Goal: Task Accomplishment & Management: Use online tool/utility

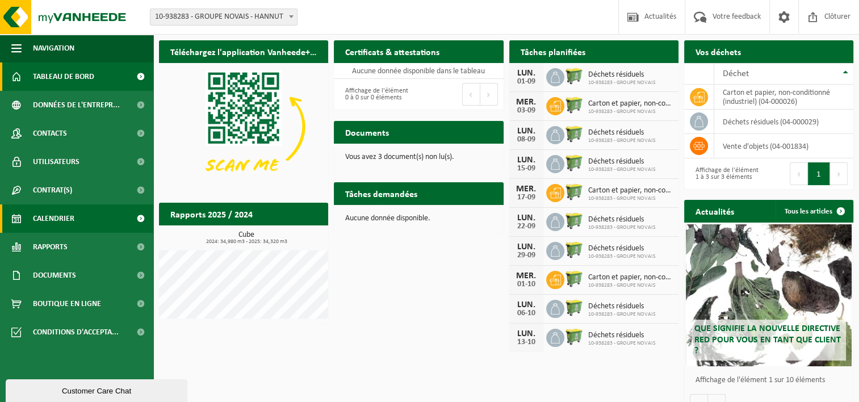
click at [69, 219] on span "Calendrier" at bounding box center [53, 218] width 41 height 28
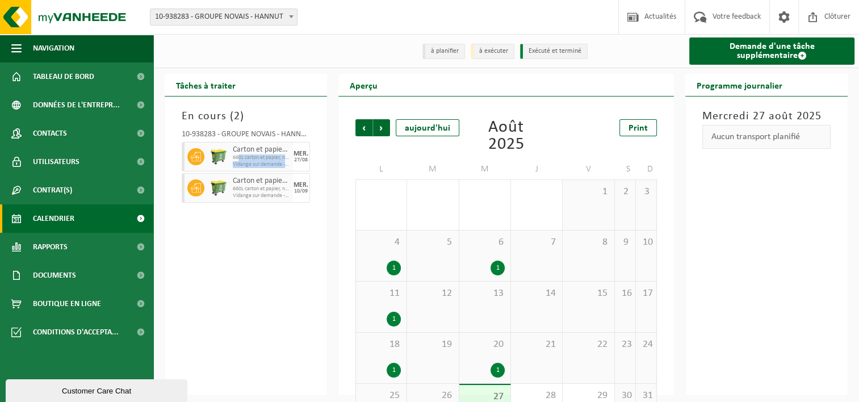
drag, startPoint x: 240, startPoint y: 161, endPoint x: 288, endPoint y: 166, distance: 48.5
click at [288, 166] on div "Carton et papier, non-conditionné (industriel) 660L carton et papier, non-condi…" at bounding box center [261, 157] width 63 height 30
click at [290, 166] on div "Carton et papier, non-conditionné (industriel) 660L carton et papier, non-condi…" at bounding box center [261, 157] width 63 height 30
click at [298, 244] on div "En cours ( 2 ) 10-938283 - GROUPE NOVAIS - [PERSON_NAME] et papier, non-conditi…" at bounding box center [246, 246] width 162 height 299
click at [215, 116] on h3 "En cours ( 2 )" at bounding box center [246, 116] width 128 height 17
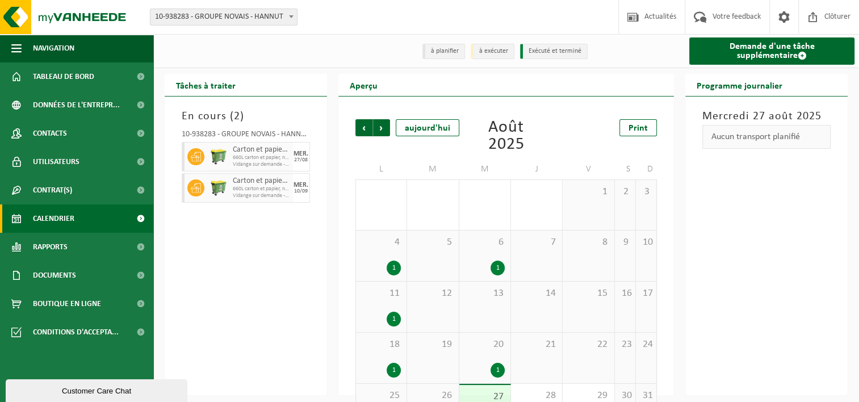
click at [244, 159] on span "660L carton et papier, non-conditionné (industriel)" at bounding box center [261, 157] width 57 height 7
click at [193, 154] on icon at bounding box center [196, 157] width 10 height 10
click at [225, 192] on img at bounding box center [218, 187] width 17 height 17
click at [297, 161] on div "27/08" at bounding box center [301, 160] width 14 height 6
click at [298, 161] on div "27/08" at bounding box center [301, 160] width 14 height 6
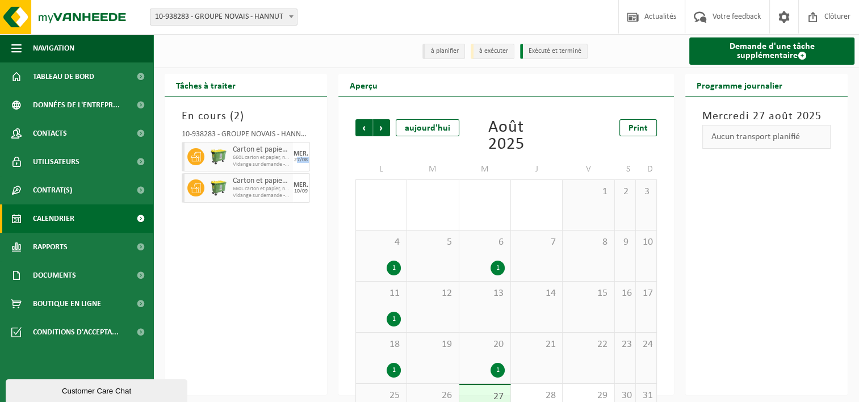
click at [298, 161] on div "27/08" at bounding box center [301, 160] width 14 height 6
click at [550, 49] on li "Exécuté et terminé" at bounding box center [554, 51] width 68 height 15
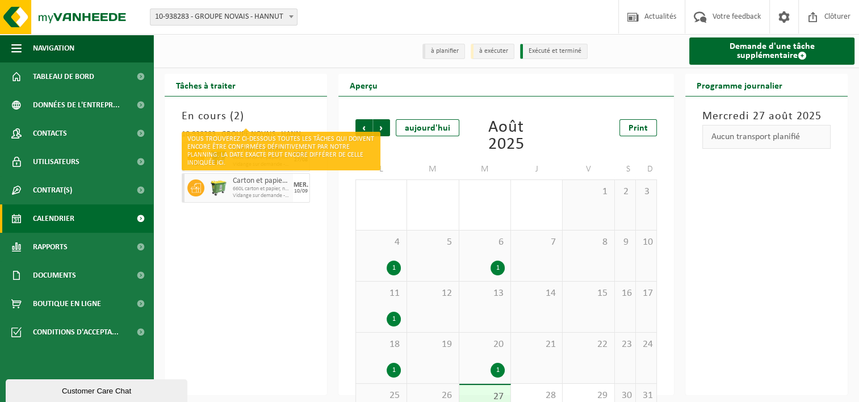
click at [228, 118] on h3 "En cours ( 2 )" at bounding box center [246, 116] width 128 height 17
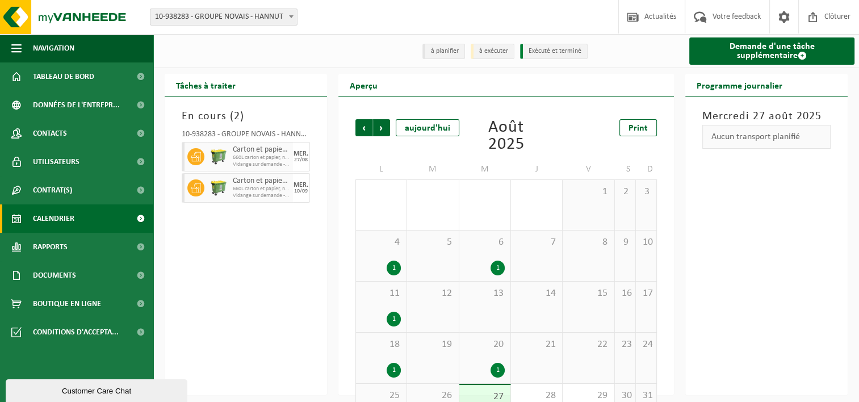
click at [488, 51] on li "à exécuter" at bounding box center [493, 51] width 44 height 15
click at [444, 50] on li "à planifier" at bounding box center [443, 51] width 43 height 15
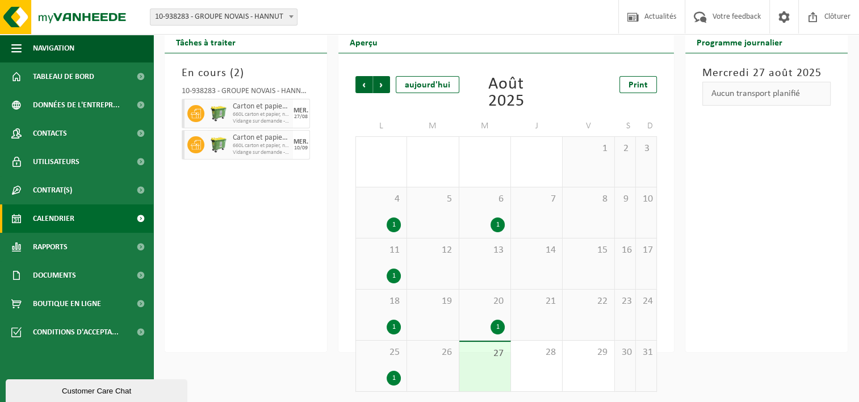
scroll to position [45, 0]
click at [499, 359] on div "27" at bounding box center [484, 365] width 51 height 49
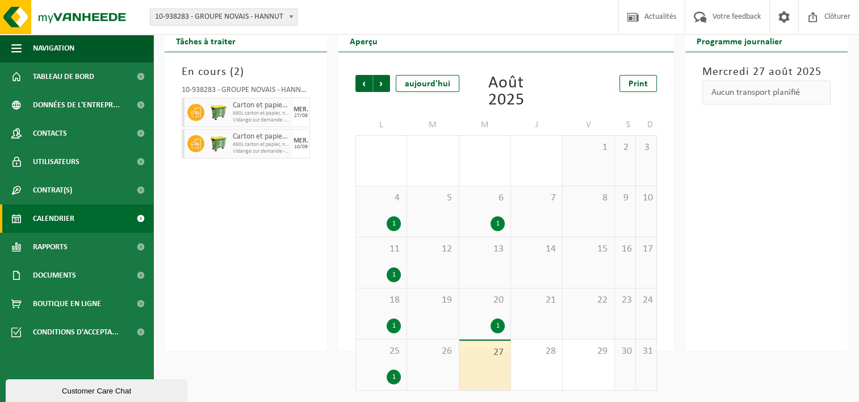
scroll to position [0, 0]
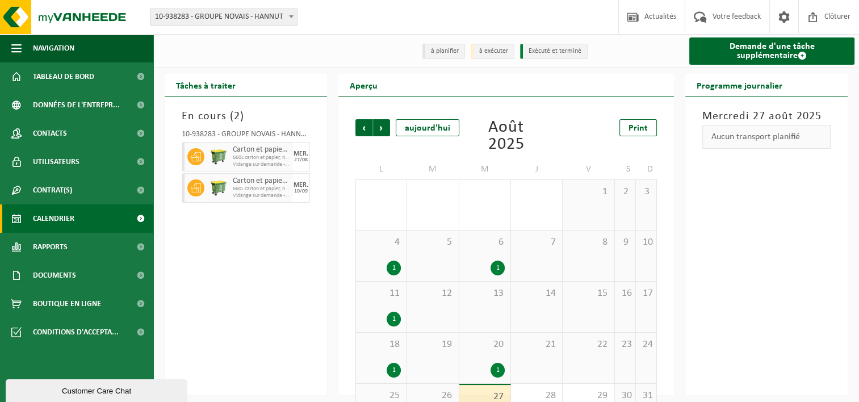
click at [269, 160] on span "660L carton et papier, non-conditionné (industriel)" at bounding box center [261, 157] width 57 height 7
click at [195, 158] on icon at bounding box center [196, 157] width 10 height 10
click at [302, 161] on div "27/08" at bounding box center [301, 160] width 14 height 6
click at [297, 185] on div "MER." at bounding box center [301, 185] width 15 height 7
click at [282, 160] on span "660L carton et papier, non-conditionné (industriel)" at bounding box center [261, 157] width 57 height 7
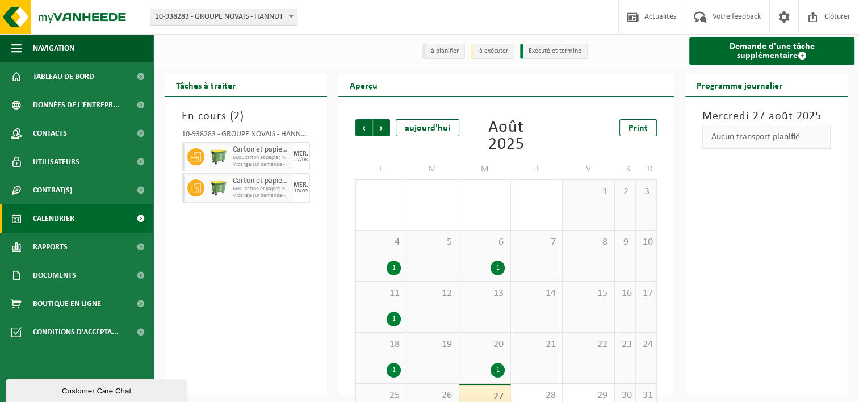
click at [282, 164] on span "Vidange sur demande - passage dans une tournée fixe" at bounding box center [261, 164] width 57 height 7
click at [313, 253] on div "En cours ( 2 ) 10-938283 - GROUPE NOVAIS - [PERSON_NAME] et papier, non-conditi…" at bounding box center [246, 246] width 162 height 299
click at [250, 190] on span "660L carton et papier, non-conditionné (industriel)" at bounding box center [253, 189] width 40 height 7
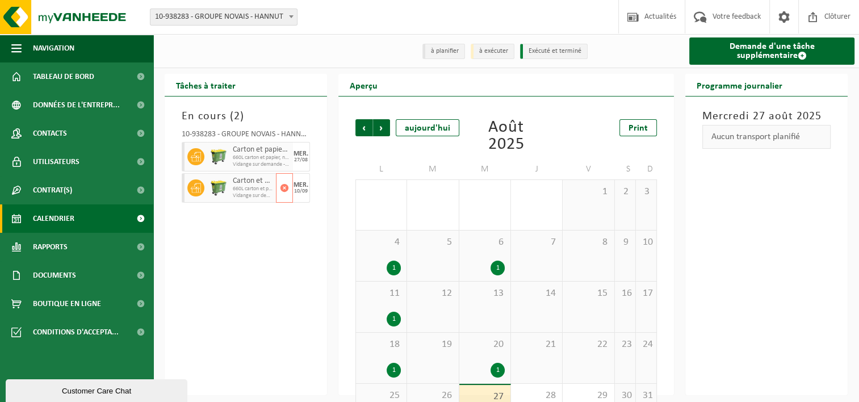
drag, startPoint x: 250, startPoint y: 190, endPoint x: 241, endPoint y: 248, distance: 58.5
click at [241, 248] on div "En cours ( 2 ) 10-938283 - GROUPE NOVAIS - [PERSON_NAME] et papier, non-conditi…" at bounding box center [246, 246] width 162 height 299
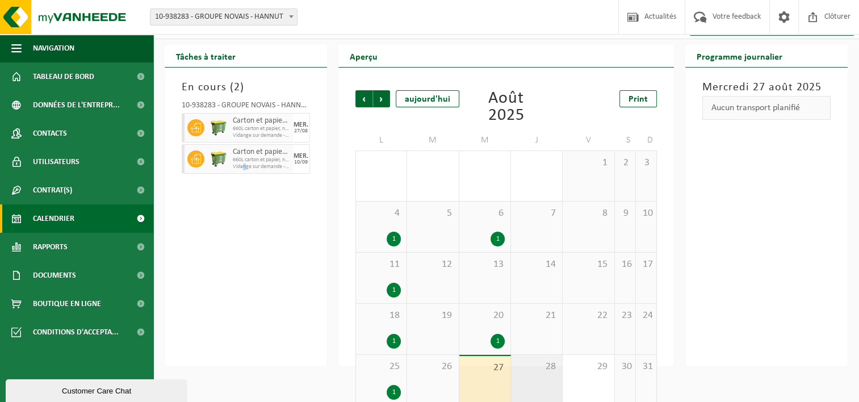
scroll to position [45, 0]
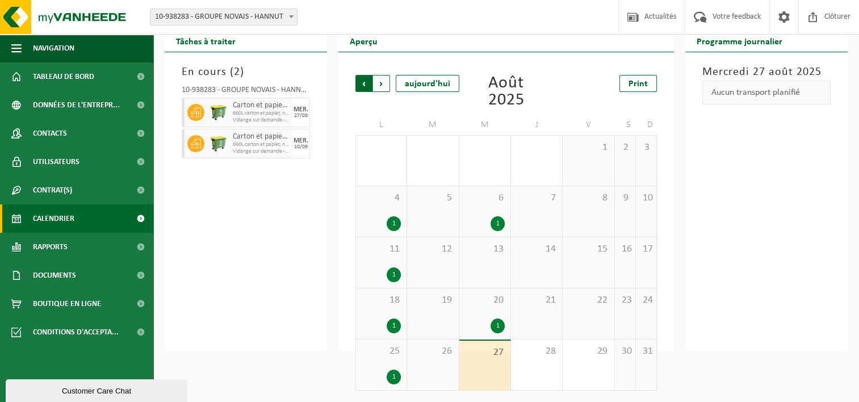
click at [378, 83] on span "Suivant" at bounding box center [381, 83] width 17 height 17
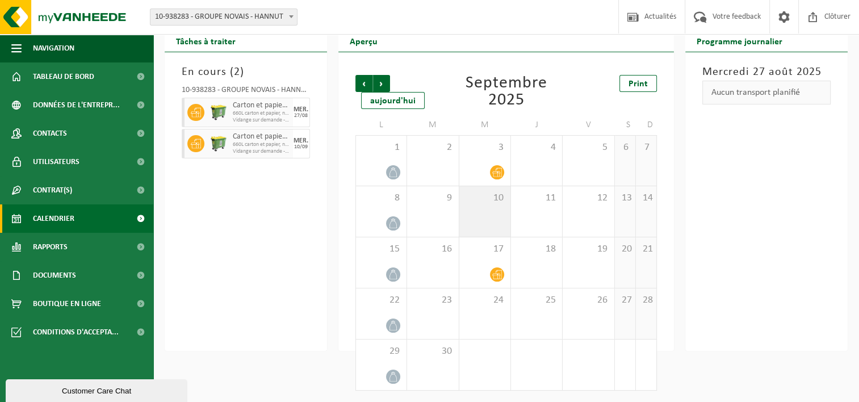
click at [500, 206] on div "10" at bounding box center [484, 211] width 51 height 51
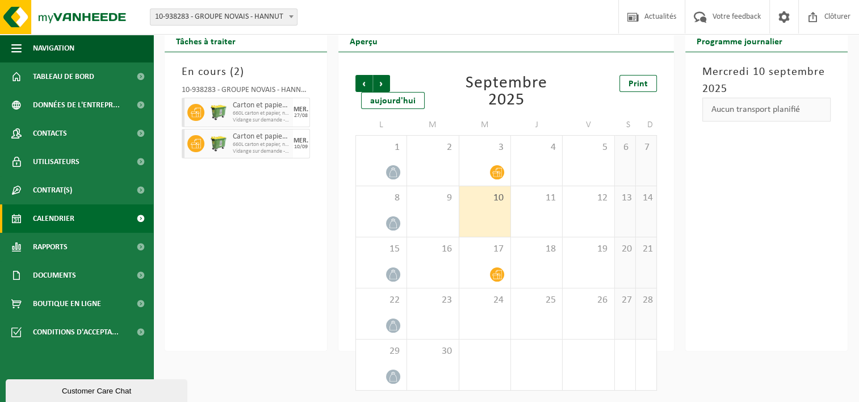
drag, startPoint x: 752, startPoint y: 95, endPoint x: 753, endPoint y: 102, distance: 6.9
click at [752, 96] on h3 "Mercredi 10 septembre 2025" at bounding box center [766, 81] width 128 height 34
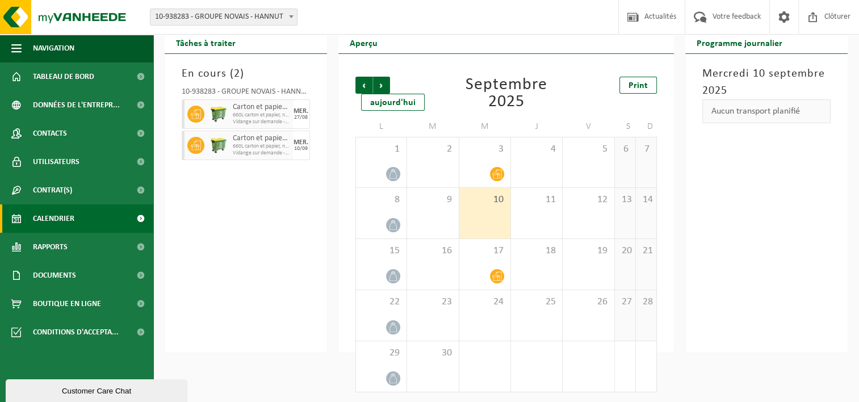
scroll to position [0, 0]
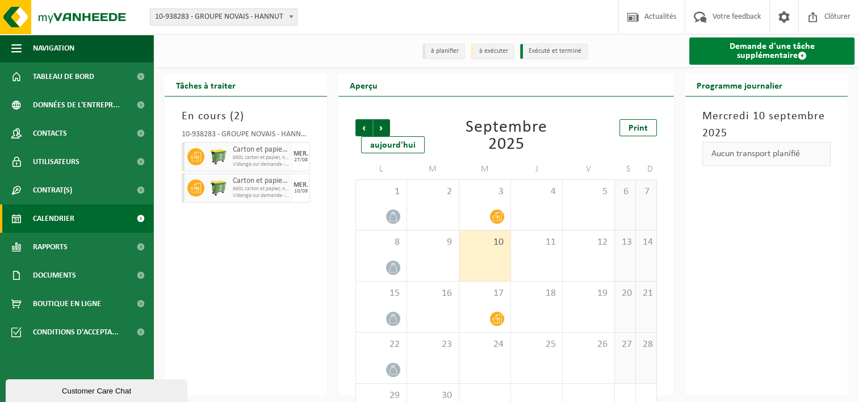
click at [757, 58] on link "Demande d'une tâche supplémentaire" at bounding box center [771, 50] width 165 height 27
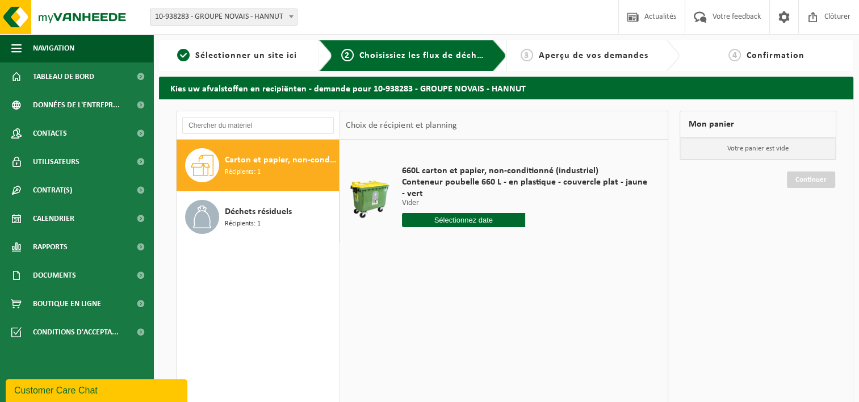
click at [425, 216] on input "text" at bounding box center [463, 220] width 123 height 14
click at [526, 245] on icon at bounding box center [531, 246] width 18 height 18
click at [810, 273] on div "Mon panier Votre panier est vide Continuer" at bounding box center [758, 310] width 168 height 398
click at [242, 60] on span "Sélectionner un site ici" at bounding box center [246, 55] width 102 height 9
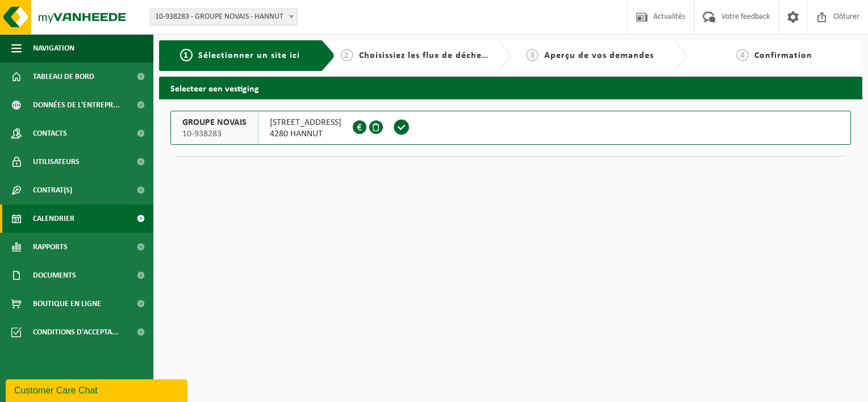
click at [75, 223] on link "Calendrier" at bounding box center [76, 218] width 153 height 28
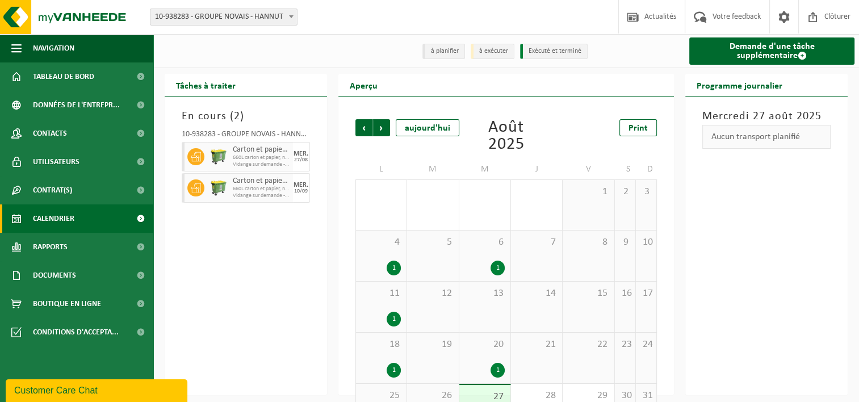
click at [234, 148] on span "Carton et papier, non-conditionné (industriel)" at bounding box center [261, 149] width 57 height 9
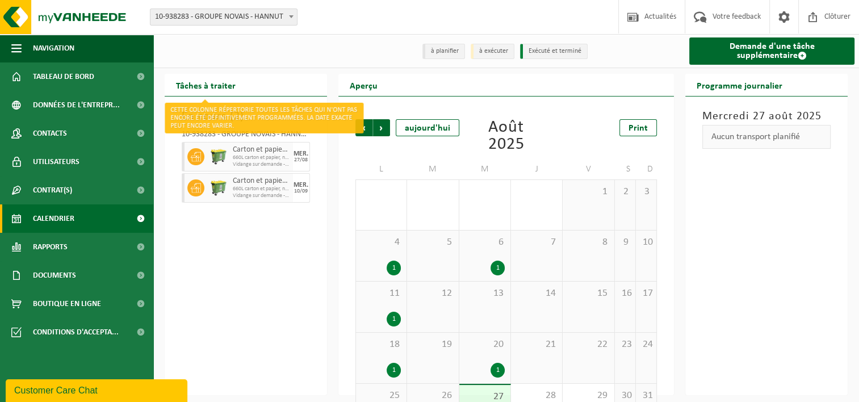
click at [198, 91] on h2 "Tâches à traiter" at bounding box center [206, 85] width 82 height 22
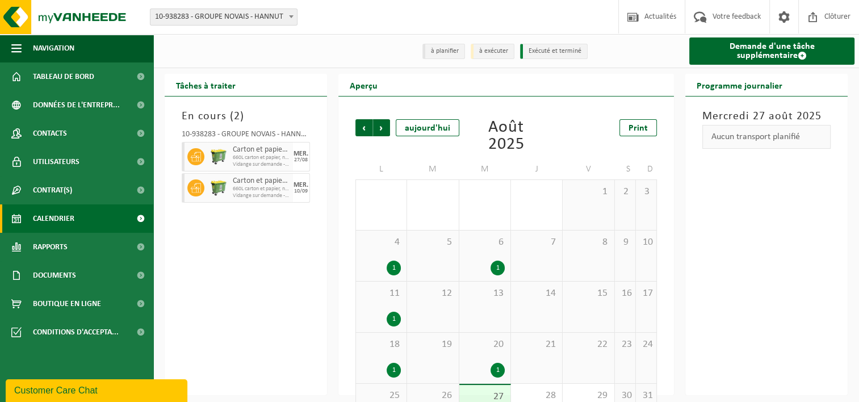
click at [237, 235] on div "En cours ( 2 ) 10-938283 - GROUPE NOVAIS - [PERSON_NAME] et papier, non-conditi…" at bounding box center [246, 246] width 162 height 299
